Goal: Information Seeking & Learning: Learn about a topic

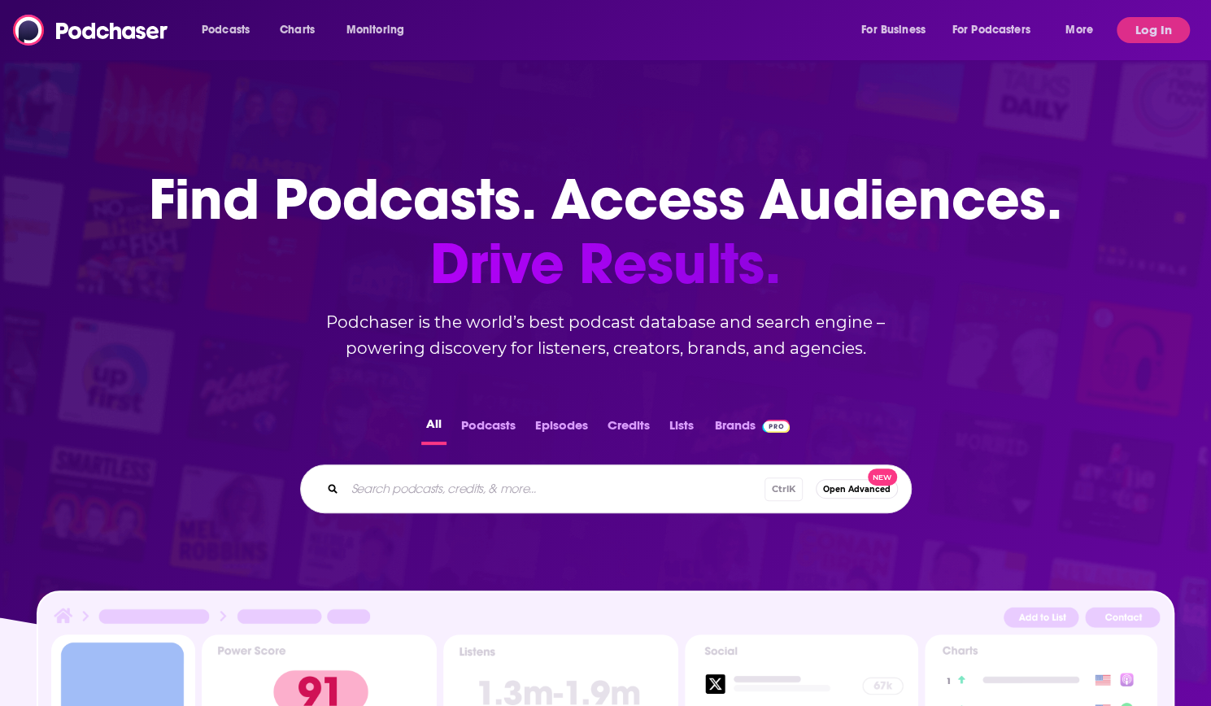
click at [535, 45] on div "Podcasts Charts Monitoring For Business For Podcasters More Log In" at bounding box center [605, 30] width 1211 height 60
click at [1126, 30] on button "Log In" at bounding box center [1153, 30] width 73 height 26
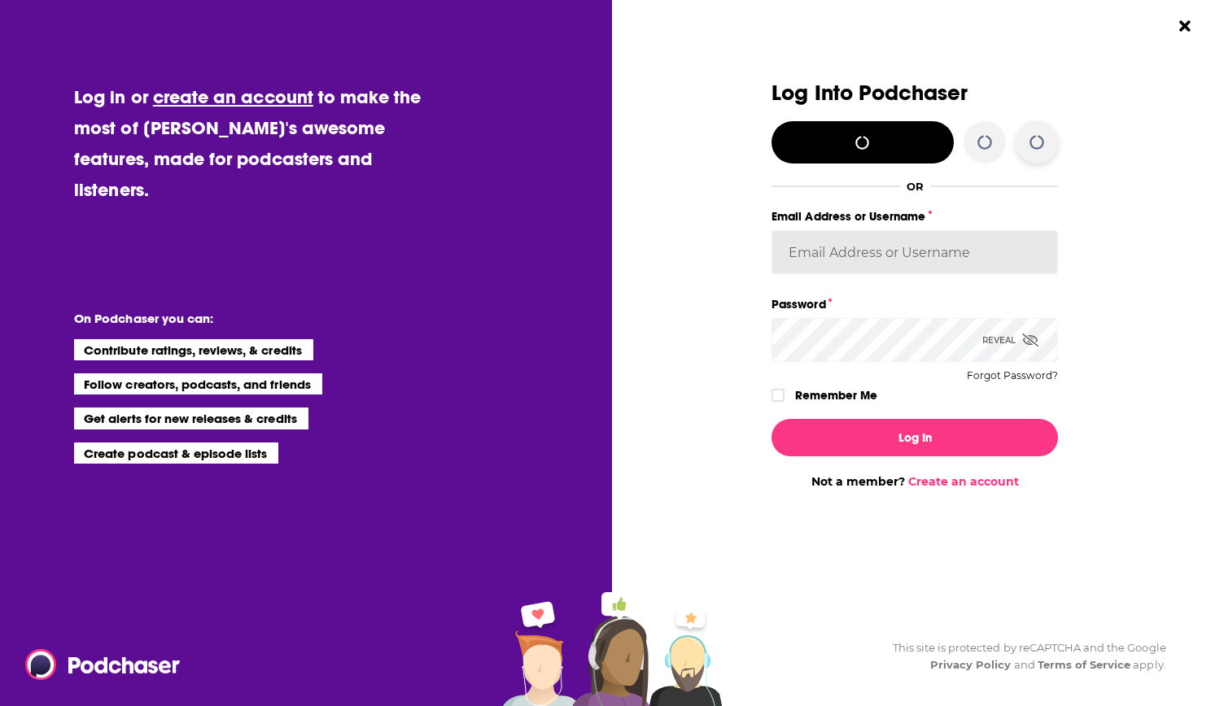
type input "[EMAIL_ADDRESS][DOMAIN_NAME]"
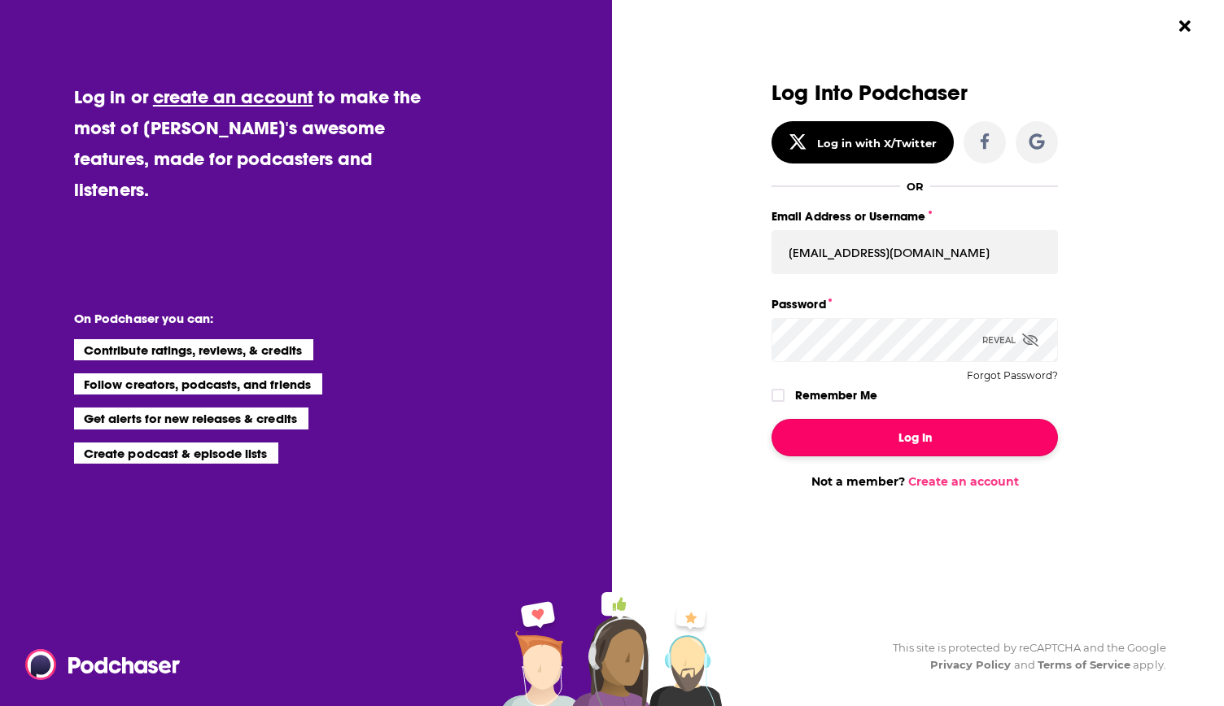
click at [933, 430] on button "Log In" at bounding box center [914, 437] width 286 height 37
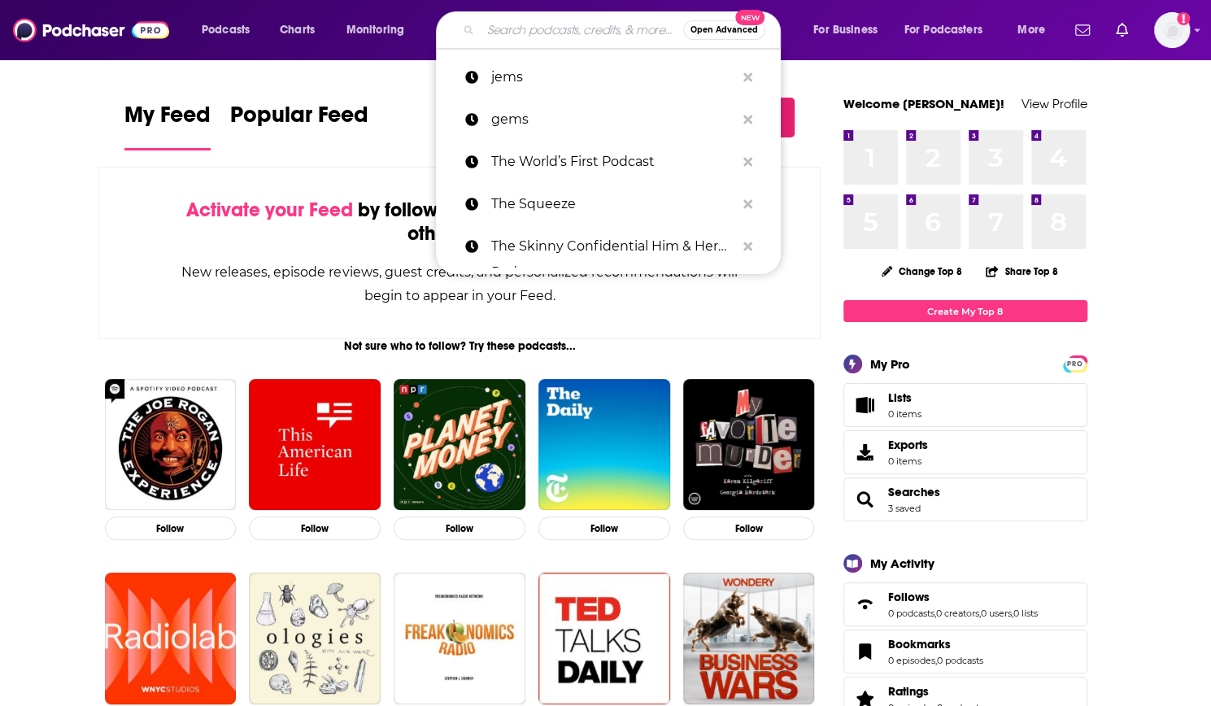
click at [509, 30] on input "Search podcasts, credits, & more..." at bounding box center [582, 30] width 203 height 26
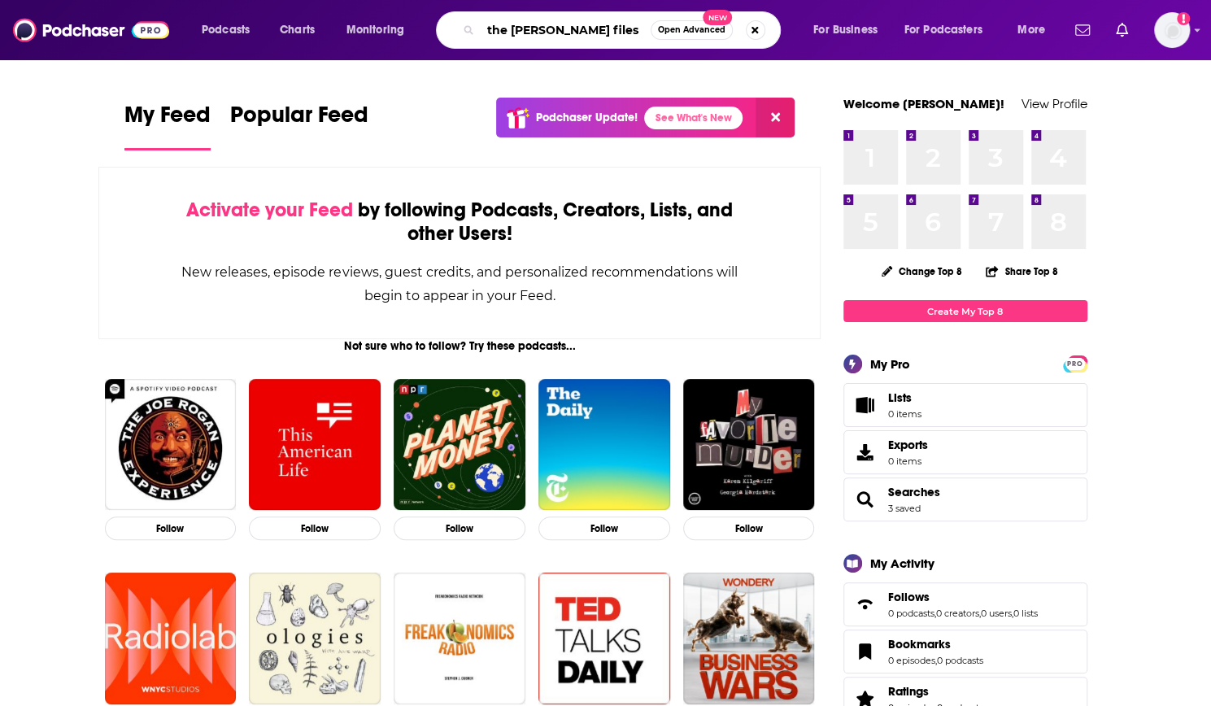
type input "the [PERSON_NAME] files"
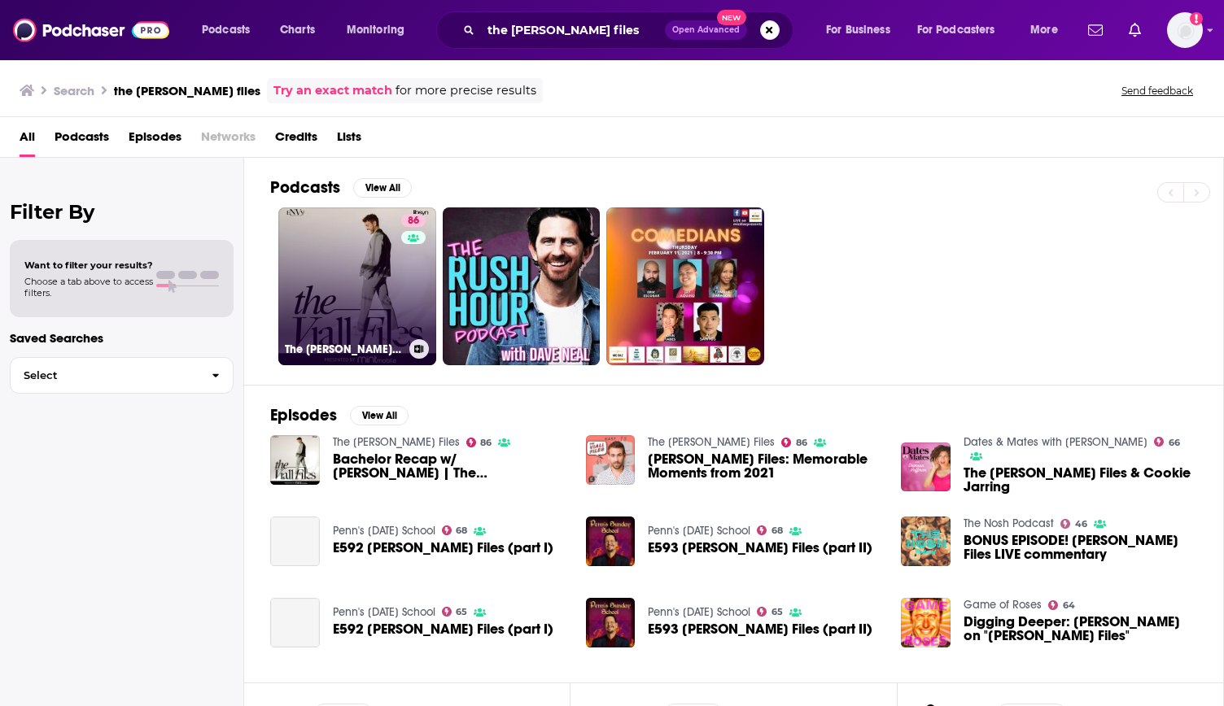
click at [394, 297] on link "86 The [PERSON_NAME] Files" at bounding box center [357, 286] width 158 height 158
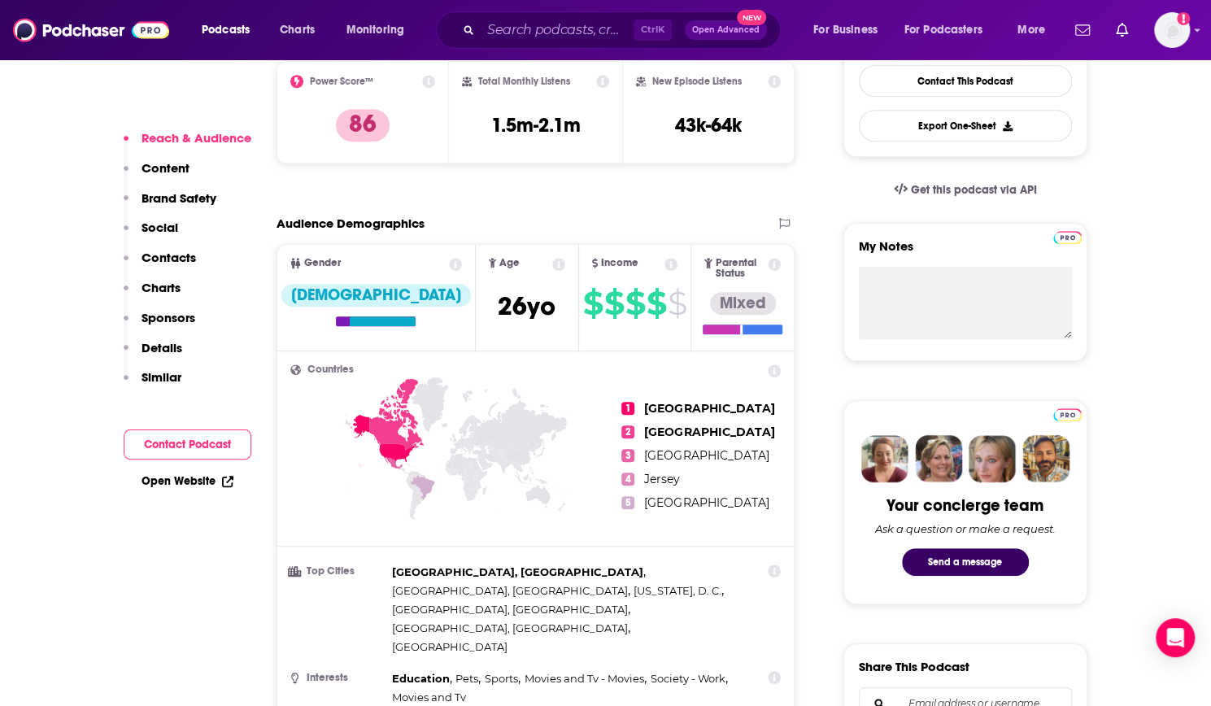
scroll to position [447, 0]
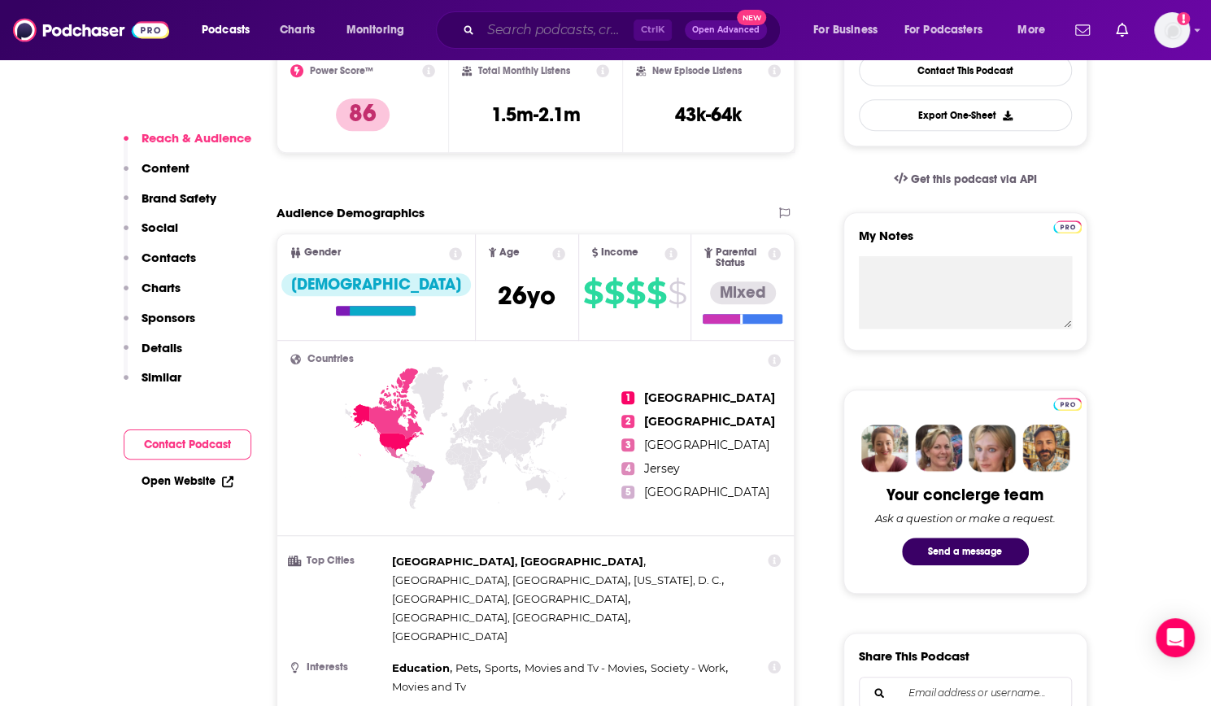
click at [526, 29] on input "Search podcasts, credits, & more..." at bounding box center [557, 30] width 153 height 26
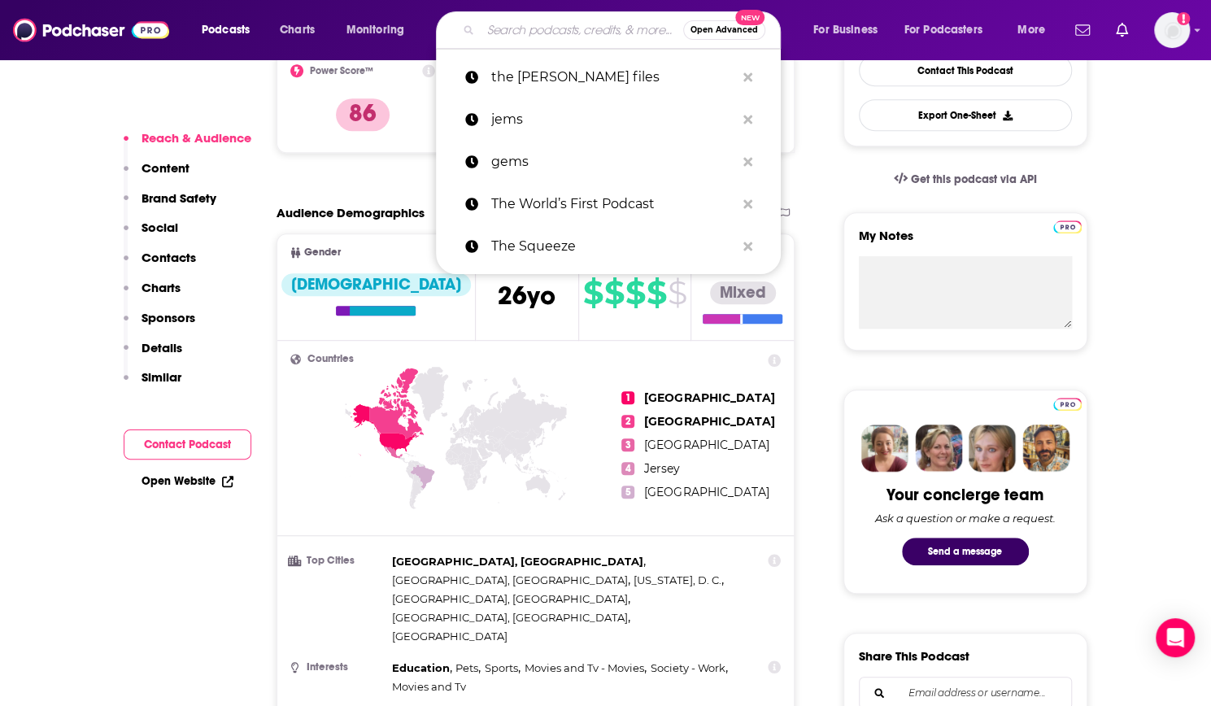
paste input "Live From Bed with [PERSON_NAME]"
type input "Live From Bed with [PERSON_NAME]"
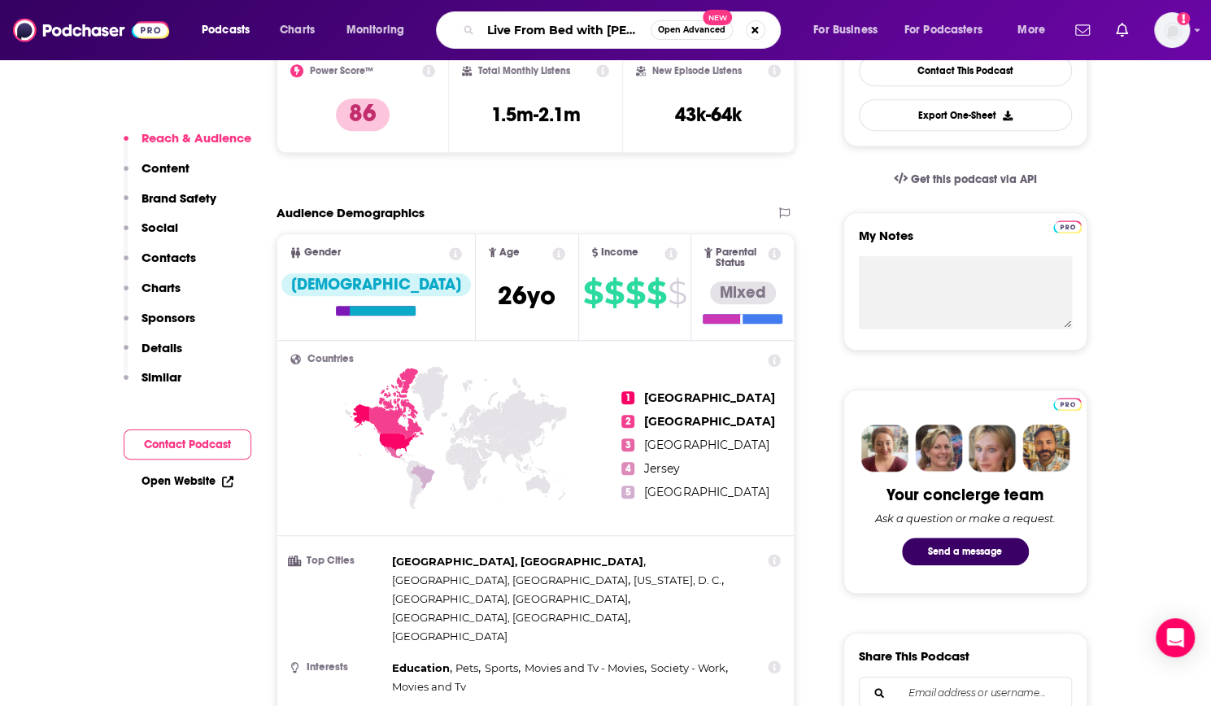
scroll to position [0, 31]
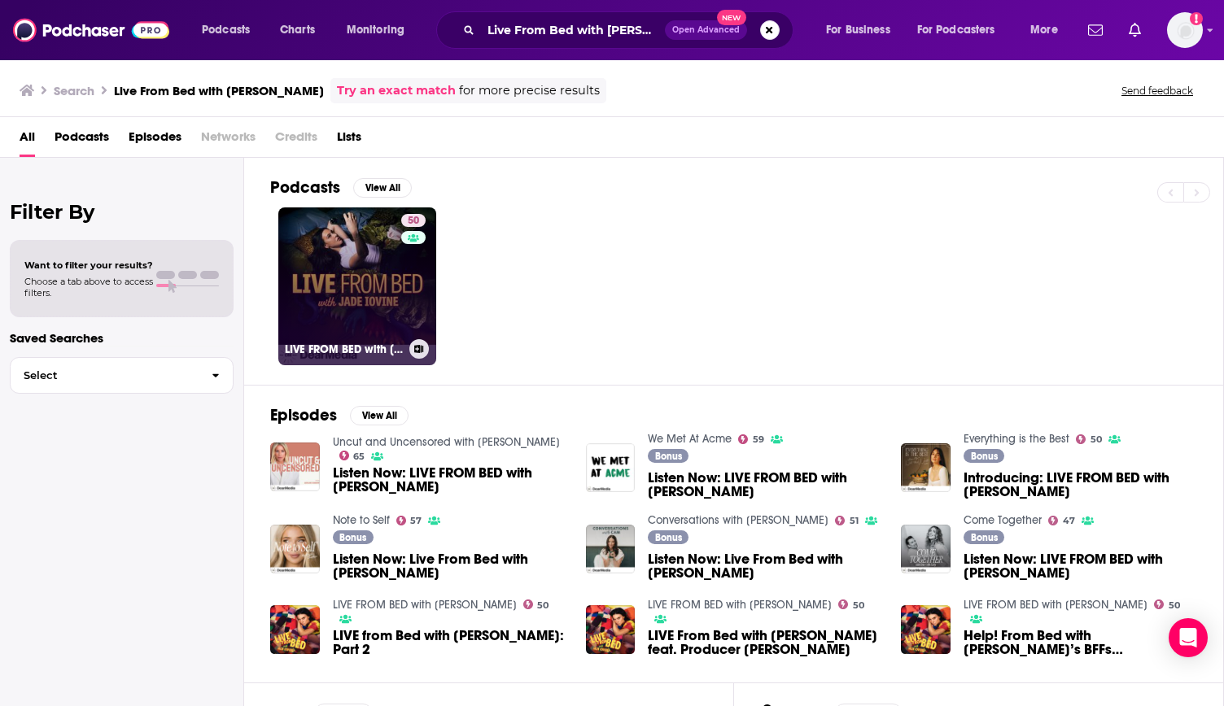
click at [395, 296] on link "50 LIVE FROM BED with [PERSON_NAME]" at bounding box center [357, 286] width 158 height 158
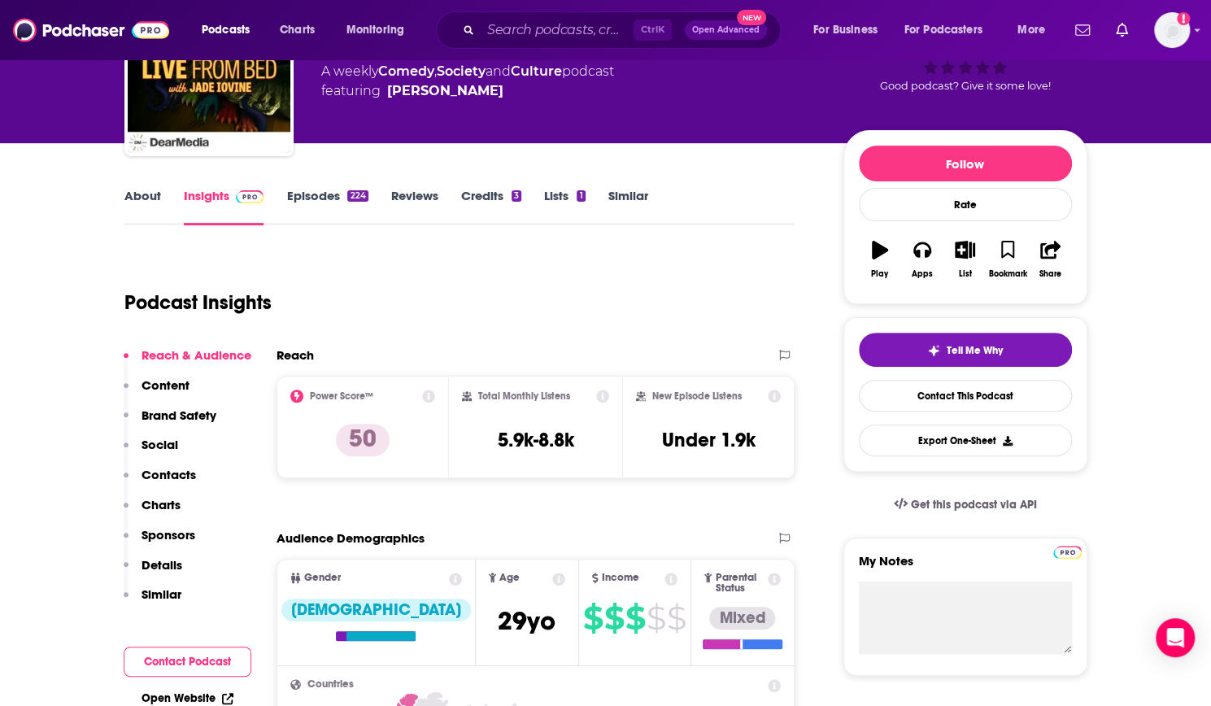
scroll to position [122, 0]
